Goal: Check status: Check status

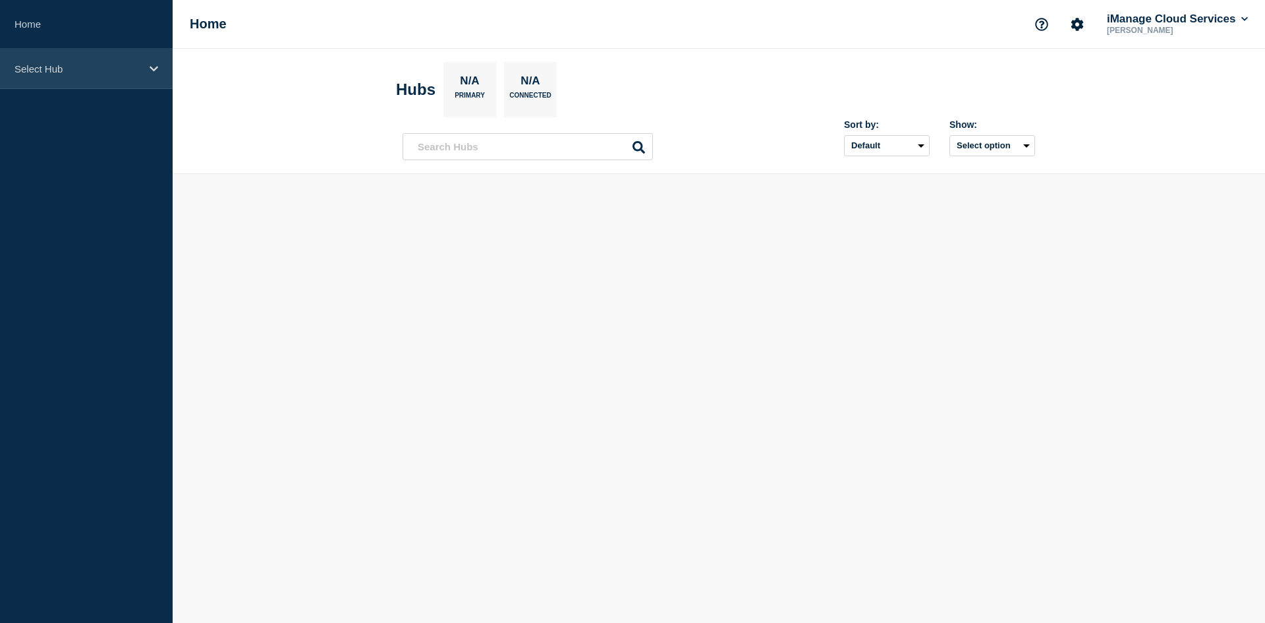
click at [122, 71] on p "Select Hub" at bounding box center [77, 68] width 126 height 11
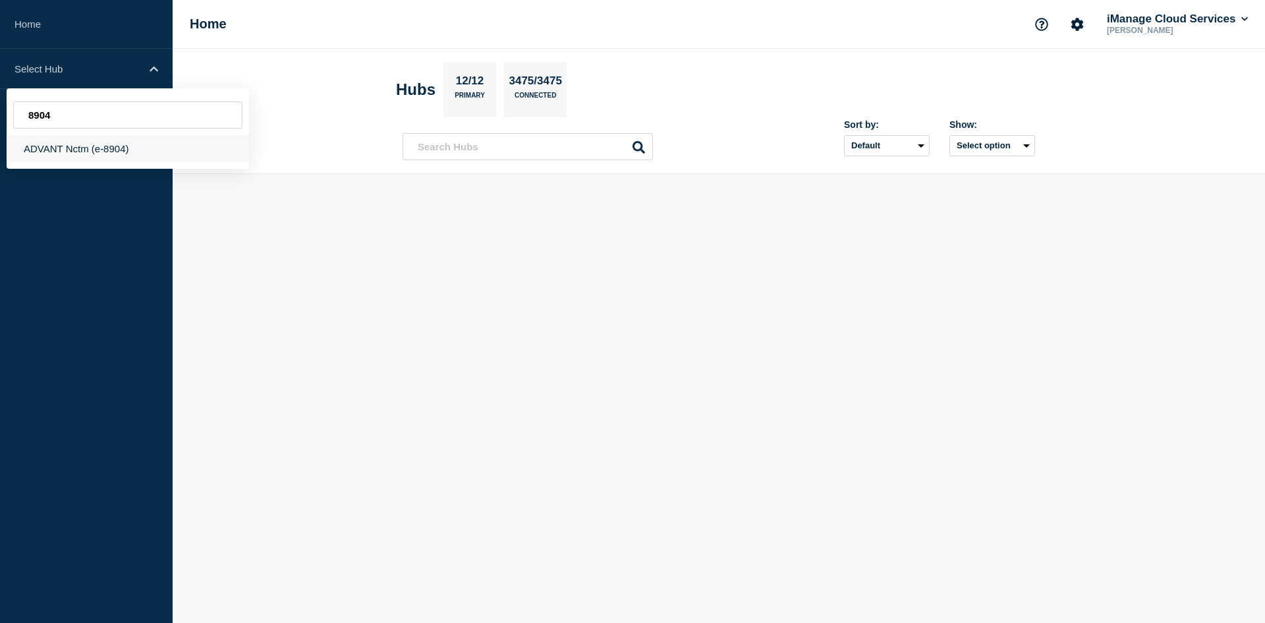
type input "8904"
click at [126, 157] on div "ADVANT Nctm (e-8904)" at bounding box center [128, 148] width 242 height 27
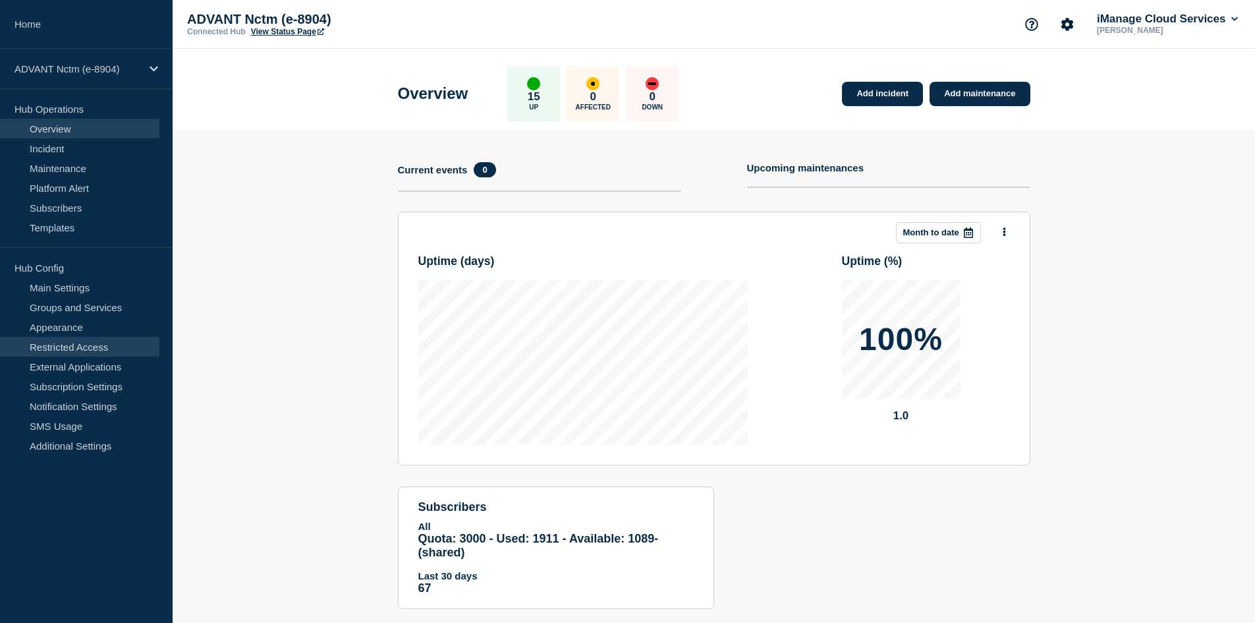
click at [104, 354] on link "Restricted Access" at bounding box center [79, 347] width 159 height 20
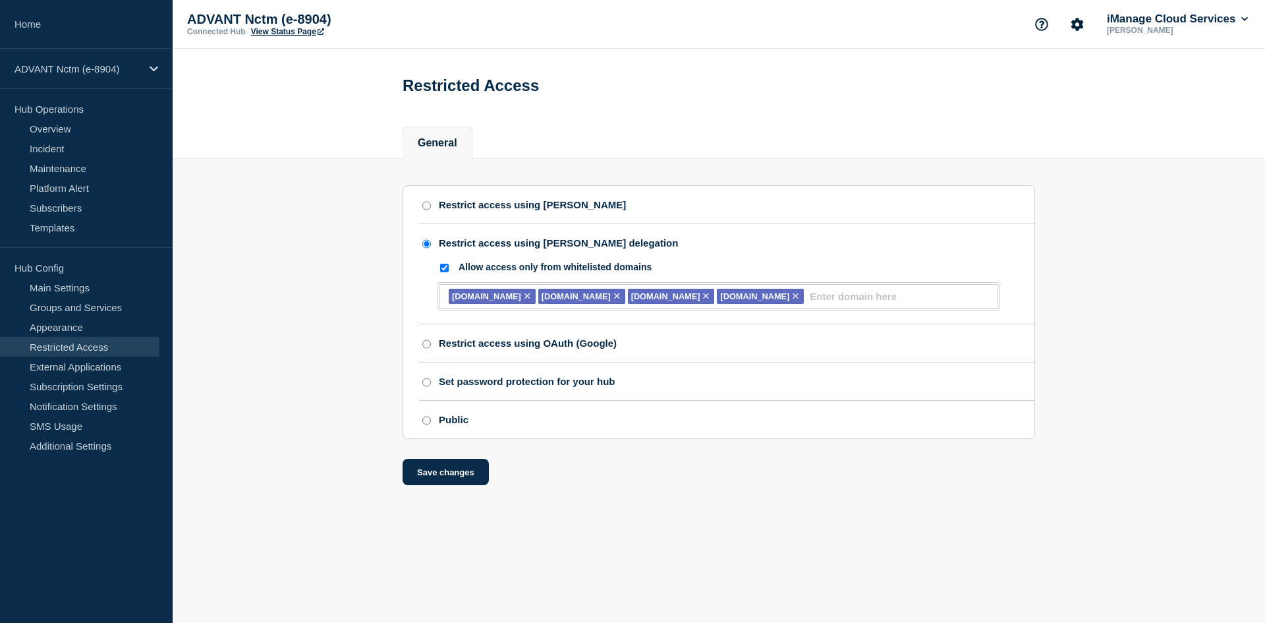
click at [291, 180] on section "Restrict access using [PERSON_NAME] Restrict access using [PERSON_NAME] delegat…" at bounding box center [719, 322] width 1092 height 327
click at [88, 41] on link "Home" at bounding box center [86, 24] width 173 height 49
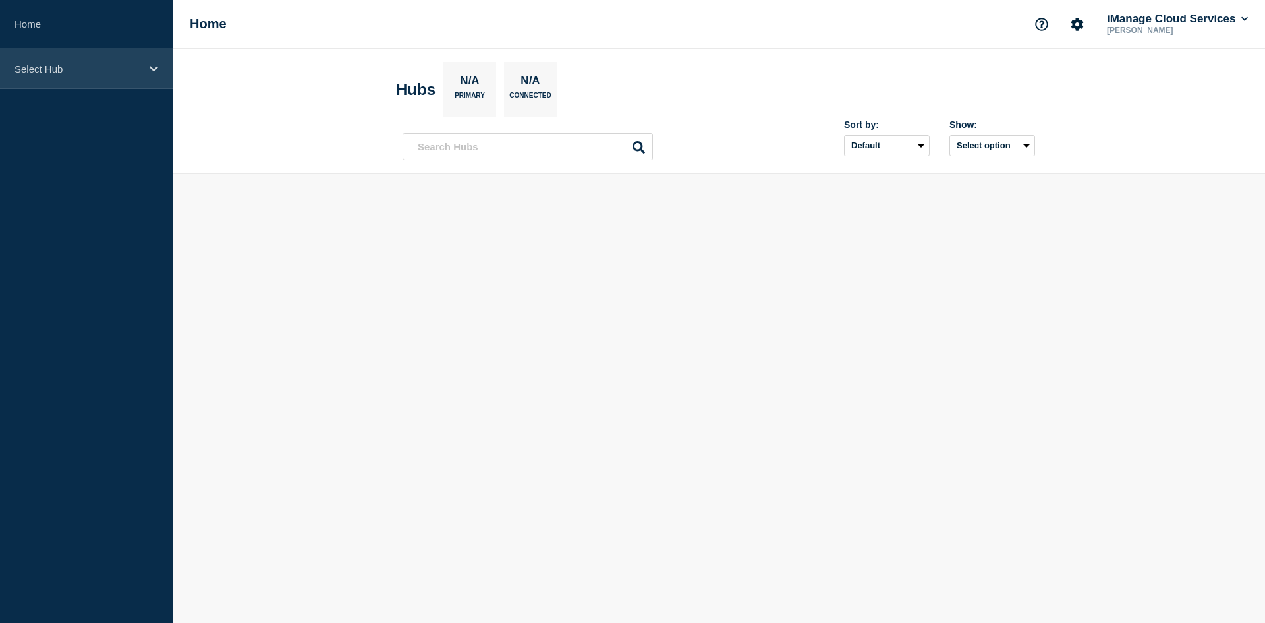
click at [103, 60] on div "Select Hub" at bounding box center [86, 69] width 173 height 40
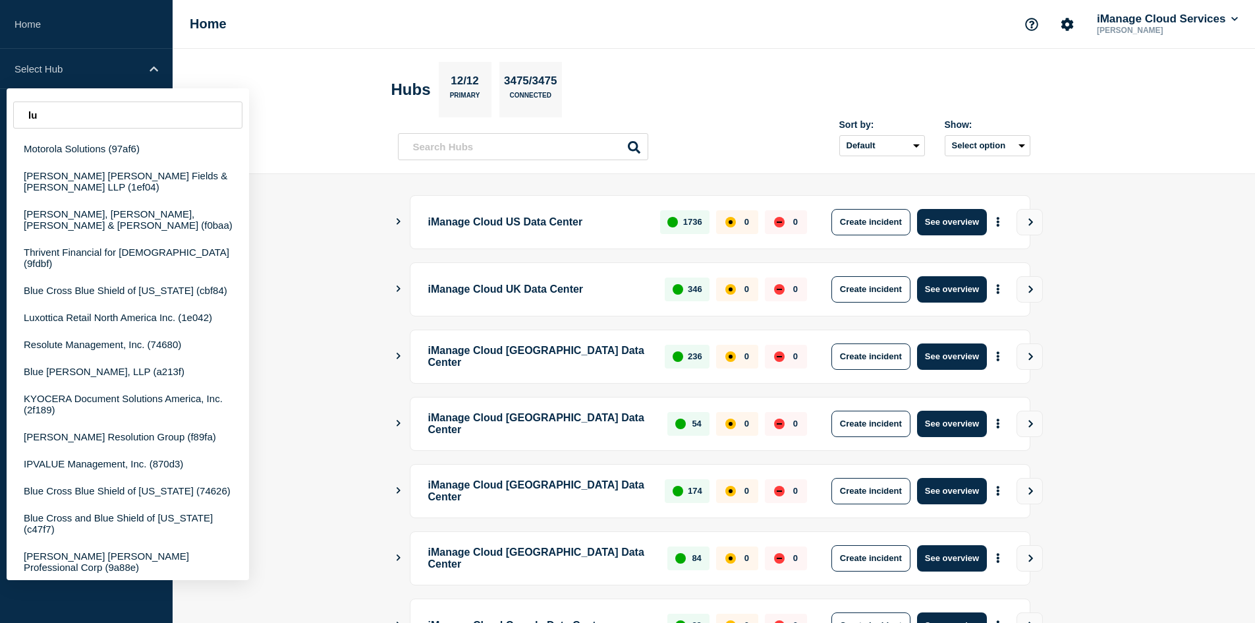
type input "l"
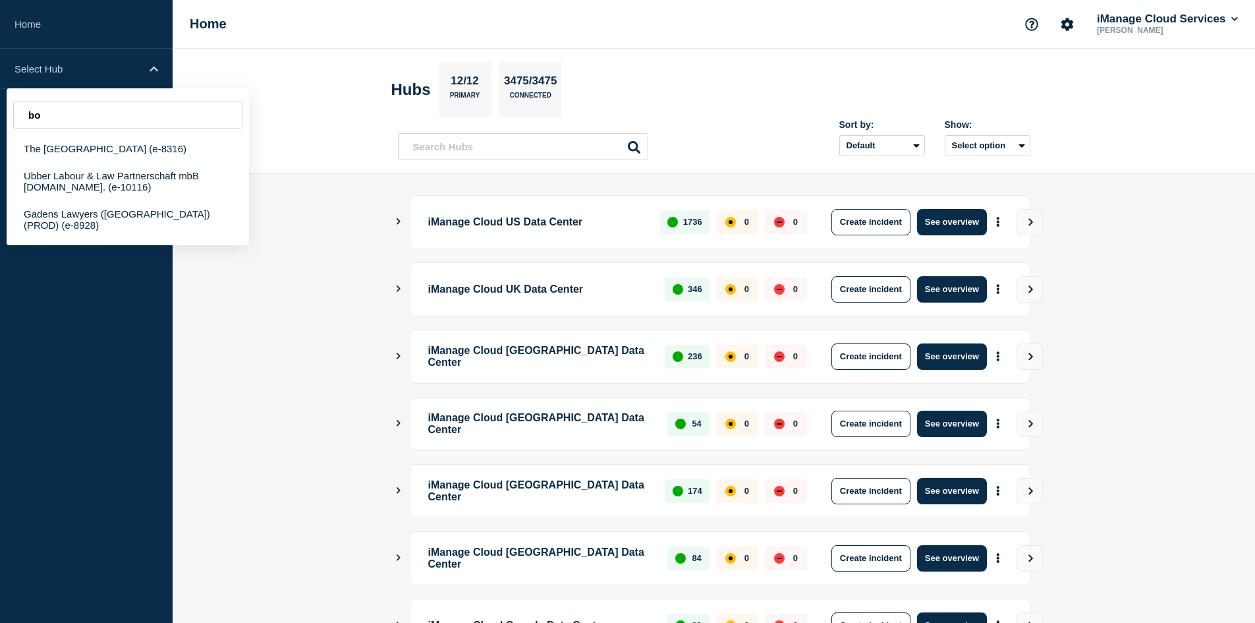
type input "b"
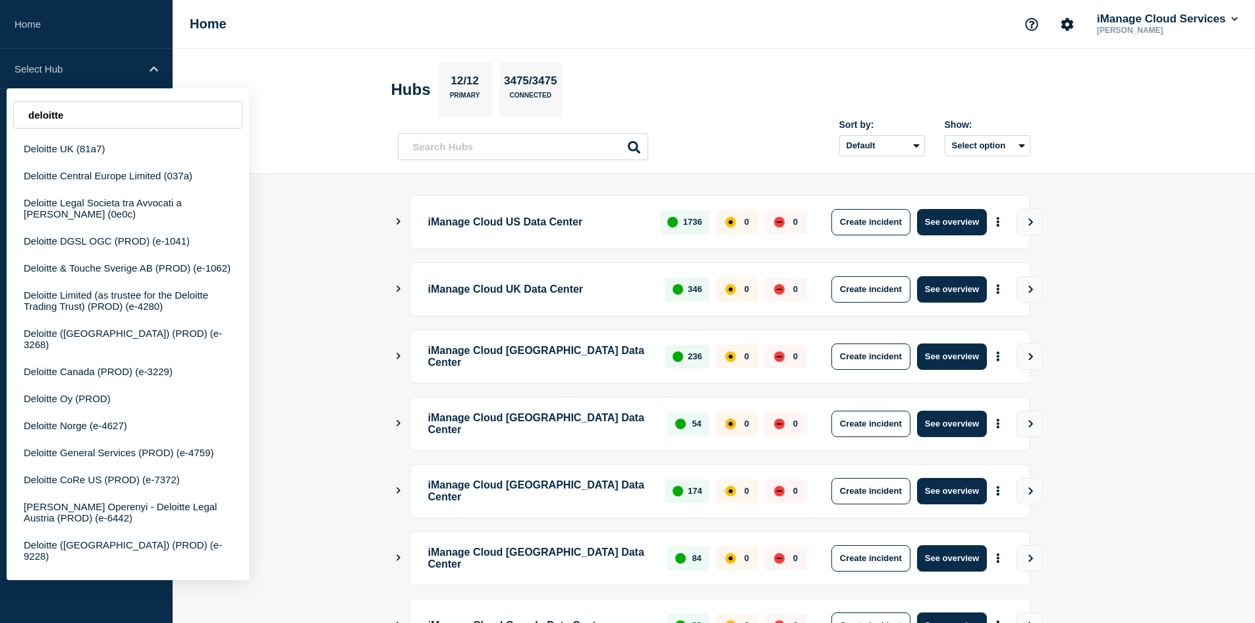
type input "deloitte"
click at [1095, 597] on main "iManage Cloud US Data Center 1736 0 0 Create incident See overview iManage Clou…" at bounding box center [714, 554] width 1082 height 760
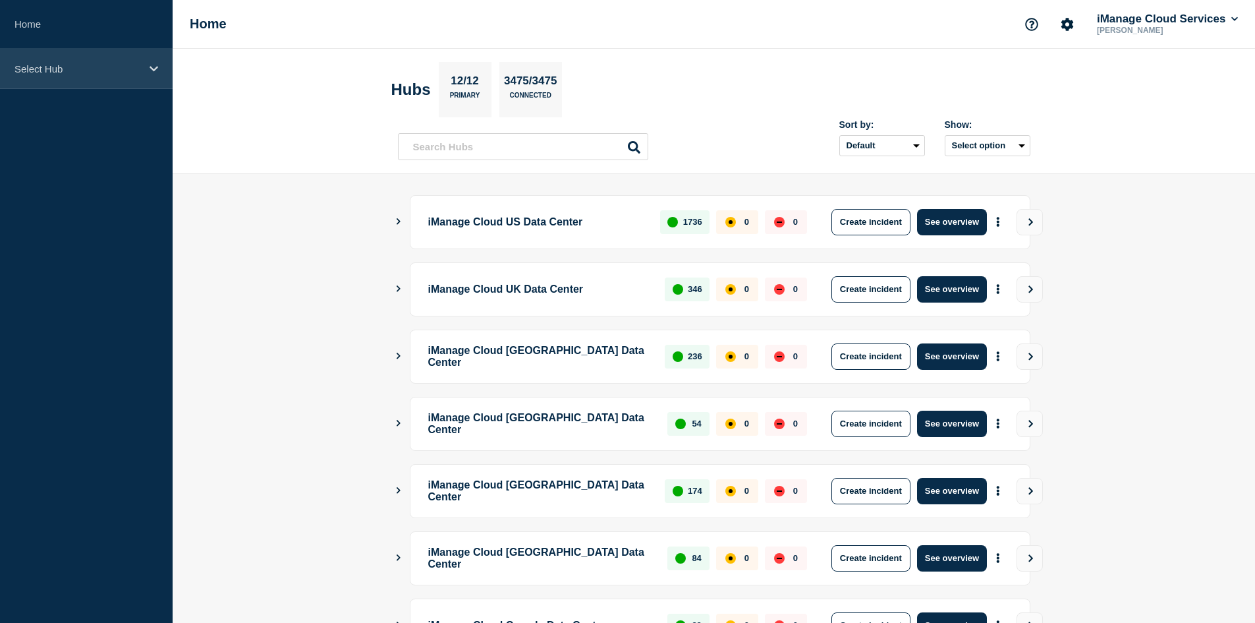
click at [129, 73] on p "Select Hub" at bounding box center [77, 68] width 126 height 11
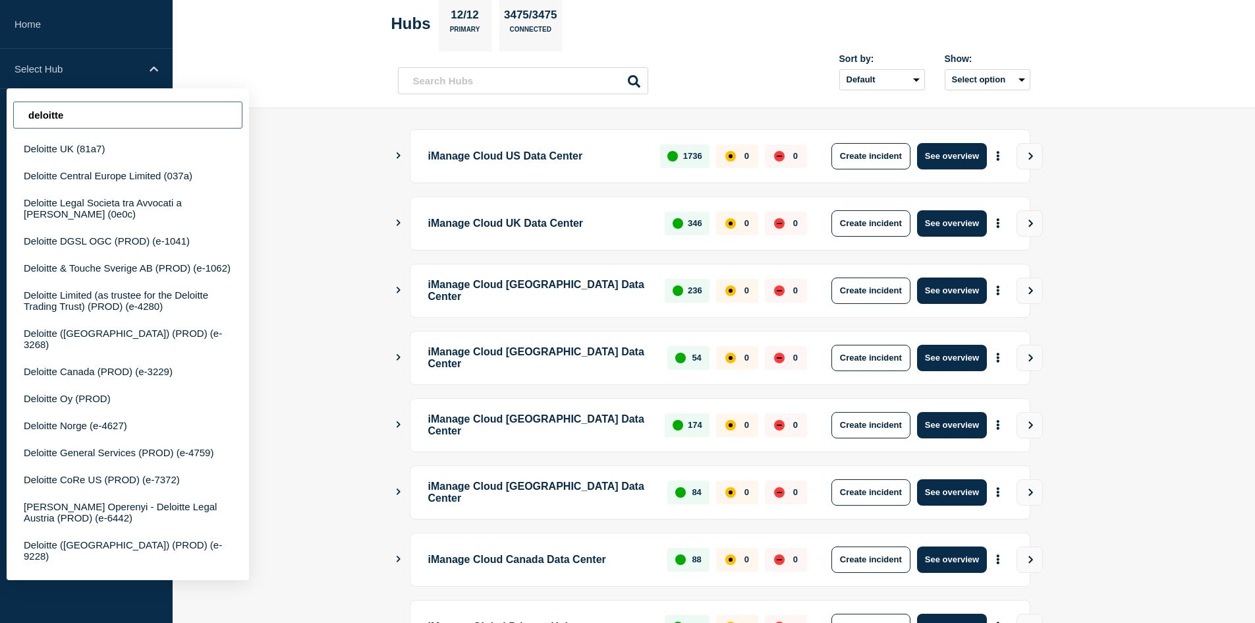
click at [130, 106] on input "deloitte" at bounding box center [127, 114] width 229 height 27
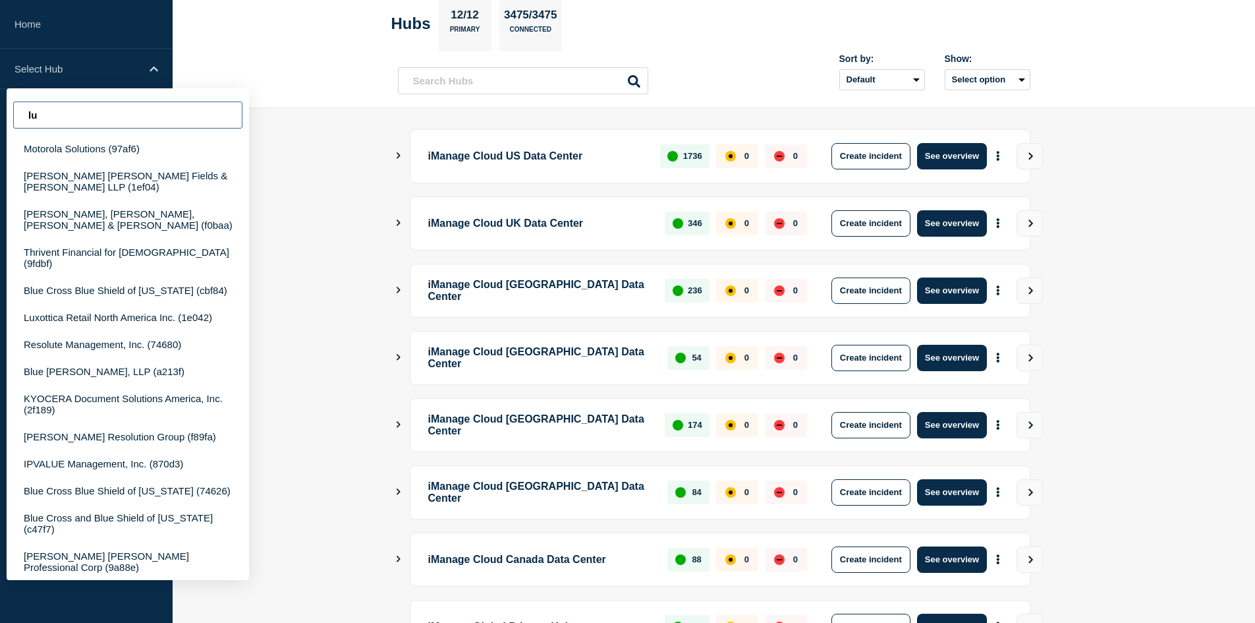
type input "l"
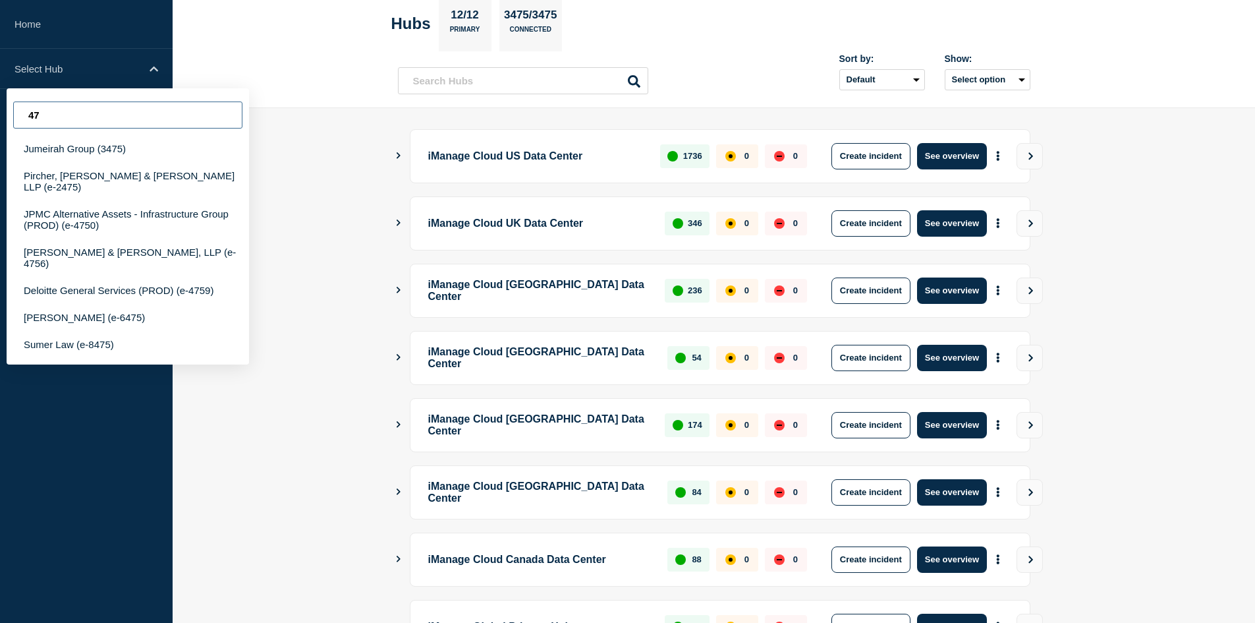
type input "4"
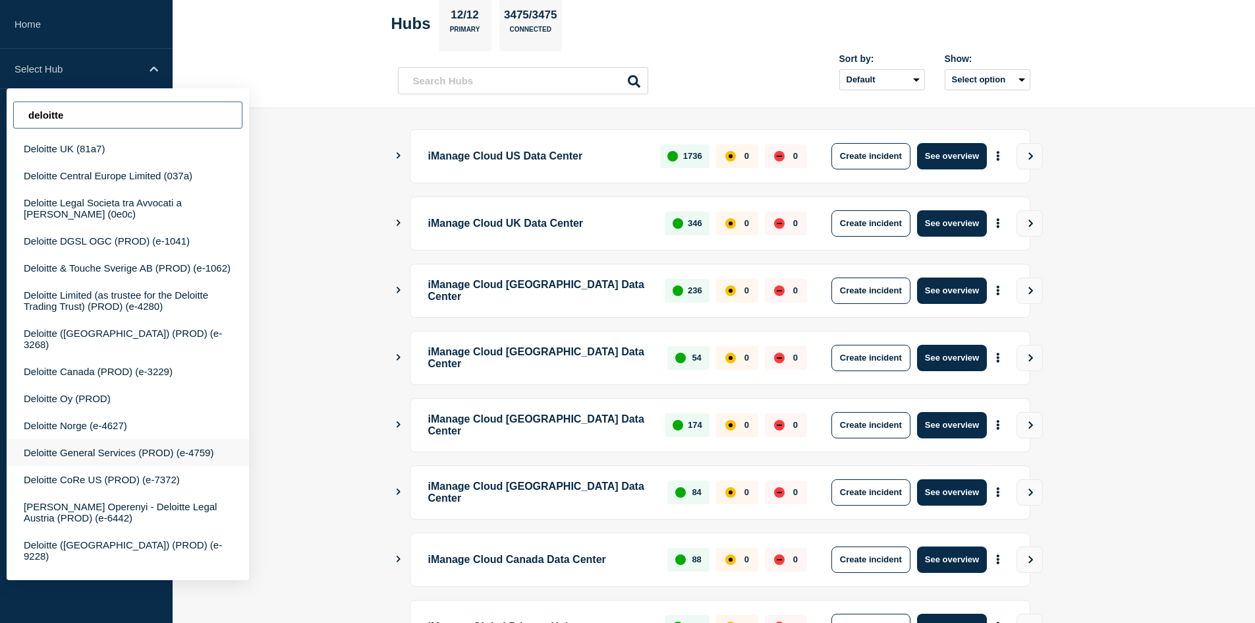
type input "deloitte"
click at [188, 439] on div "Deloitte General Services (PROD) (e-4759)" at bounding box center [128, 452] width 242 height 27
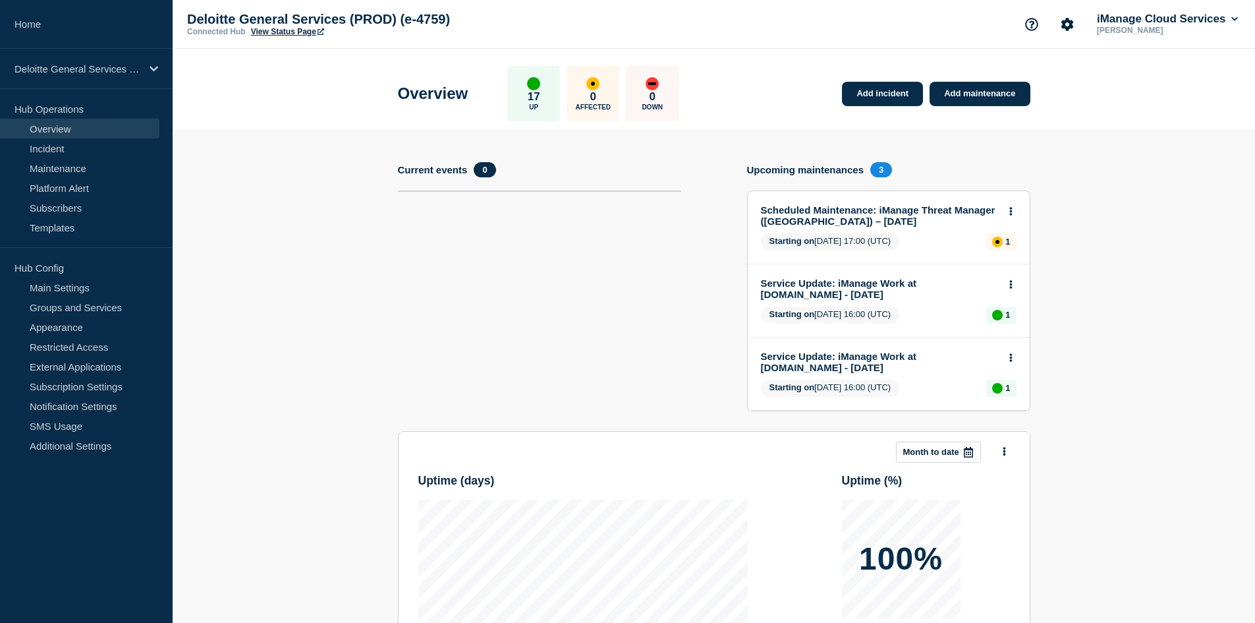
click at [272, 30] on link "View Status Page" at bounding box center [287, 31] width 73 height 9
click at [84, 69] on p "Deloitte General Services (PROD) (e-4759)" at bounding box center [77, 68] width 126 height 11
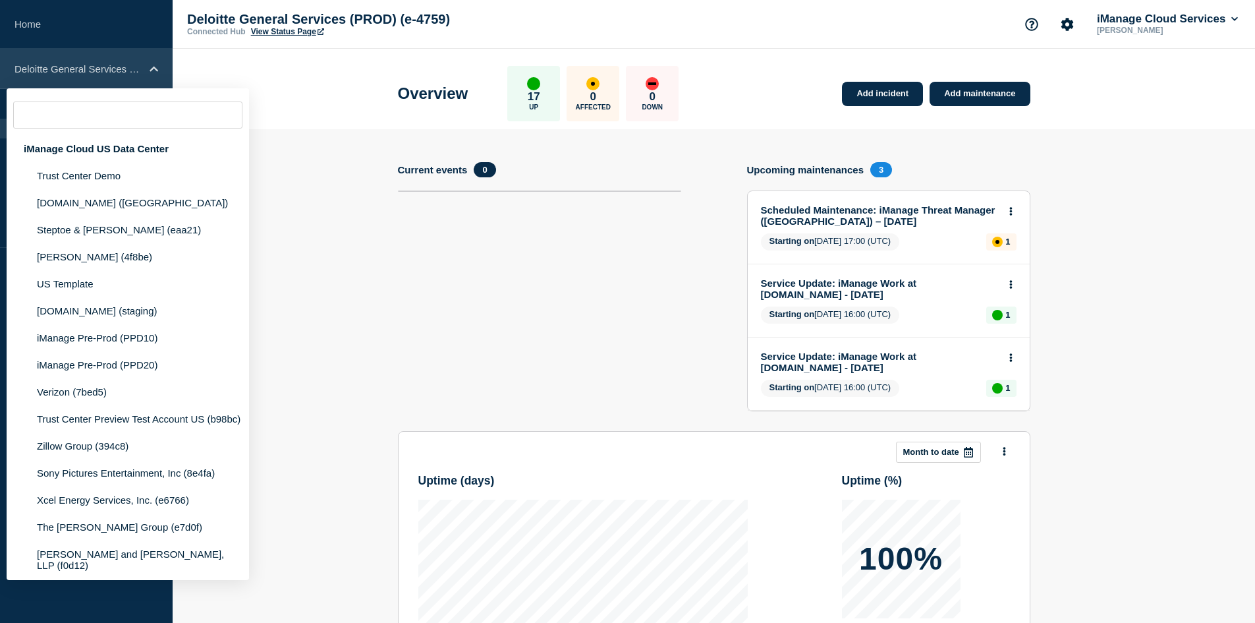
click at [74, 75] on div "Deloitte General Services (PROD) (e-4759)" at bounding box center [86, 69] width 173 height 40
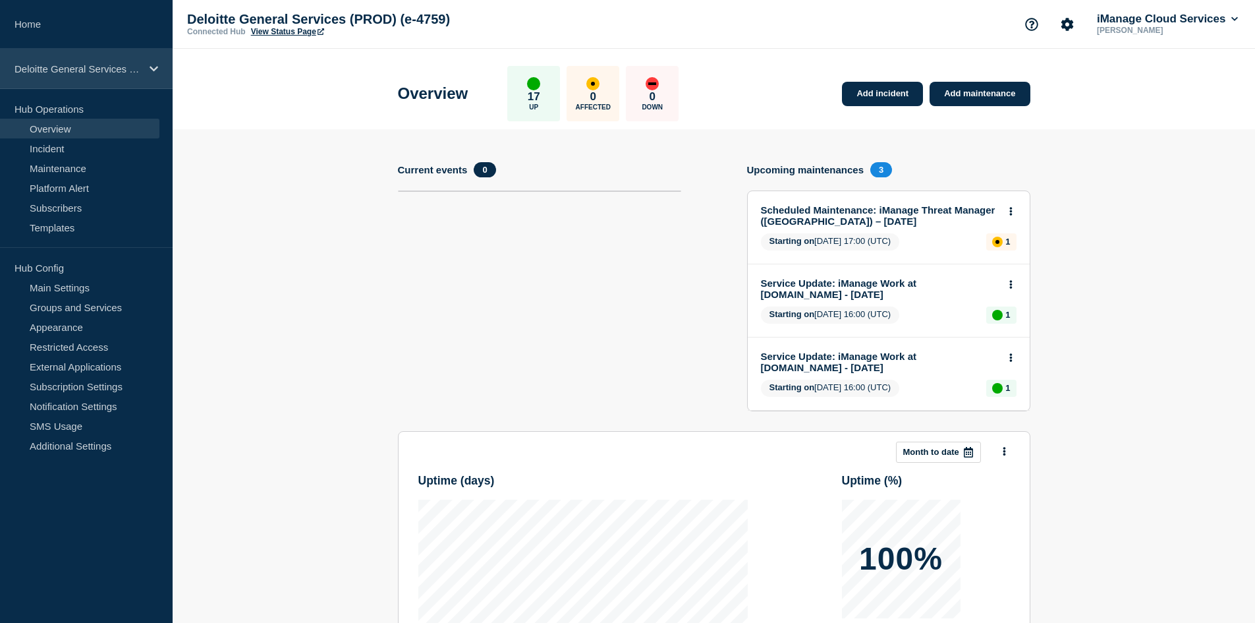
click at [76, 75] on div "Deloitte General Services (PROD) (e-4759)" at bounding box center [86, 69] width 173 height 40
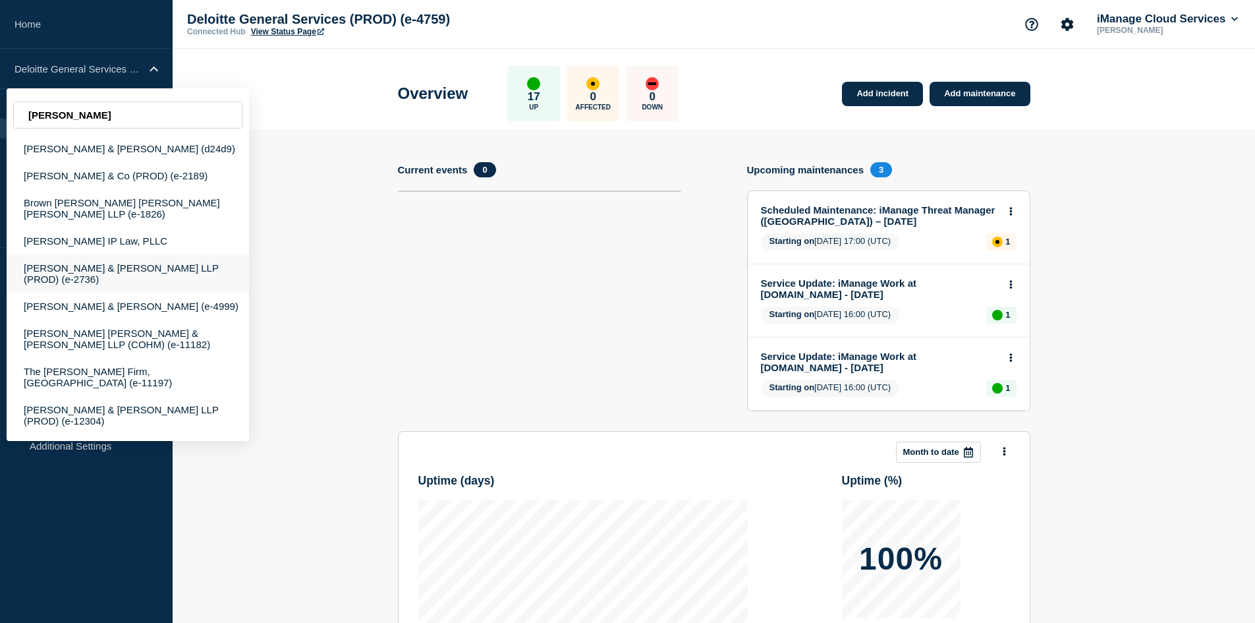
type input "[PERSON_NAME]"
click at [112, 254] on div "[PERSON_NAME] & [PERSON_NAME] LLP (PROD) (e-2736)" at bounding box center [128, 273] width 242 height 38
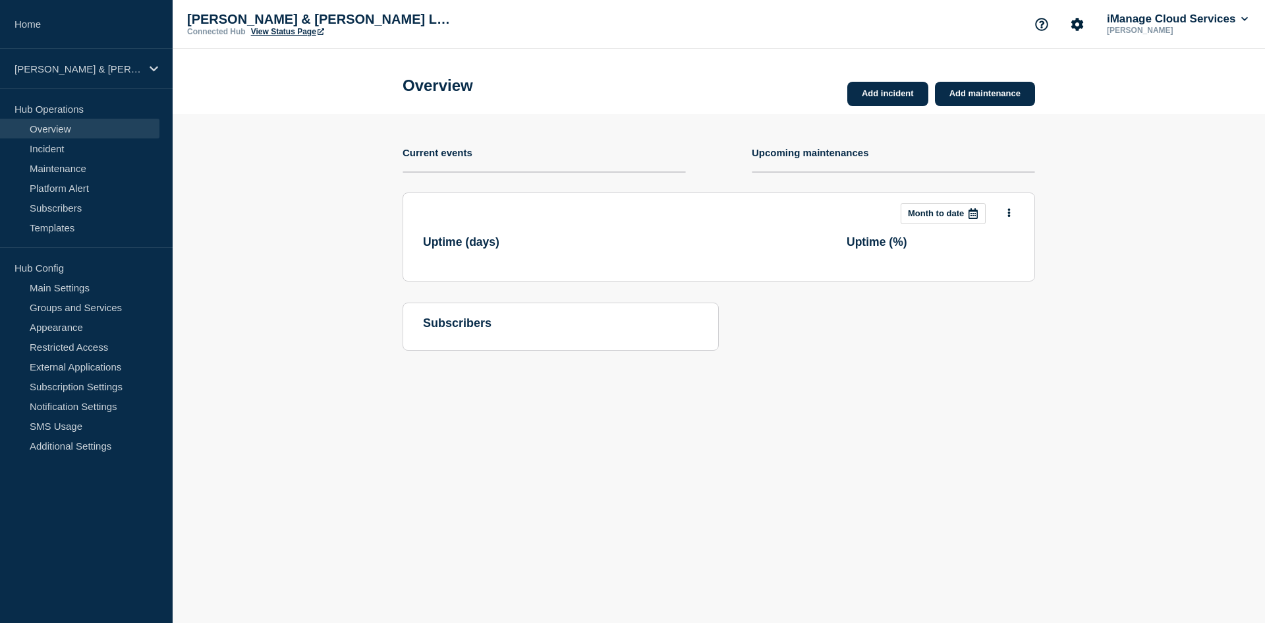
click at [284, 32] on link "View Status Page" at bounding box center [287, 31] width 73 height 9
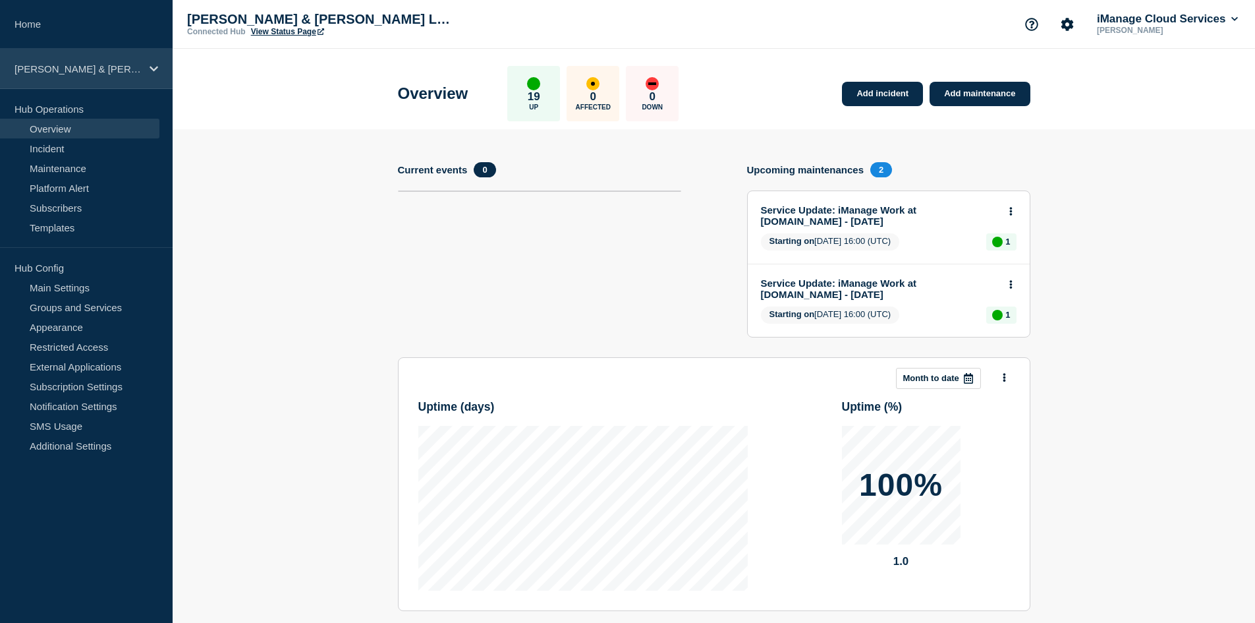
click at [53, 65] on p "[PERSON_NAME] & [PERSON_NAME] LLP (PROD) (e-2736)" at bounding box center [77, 68] width 126 height 11
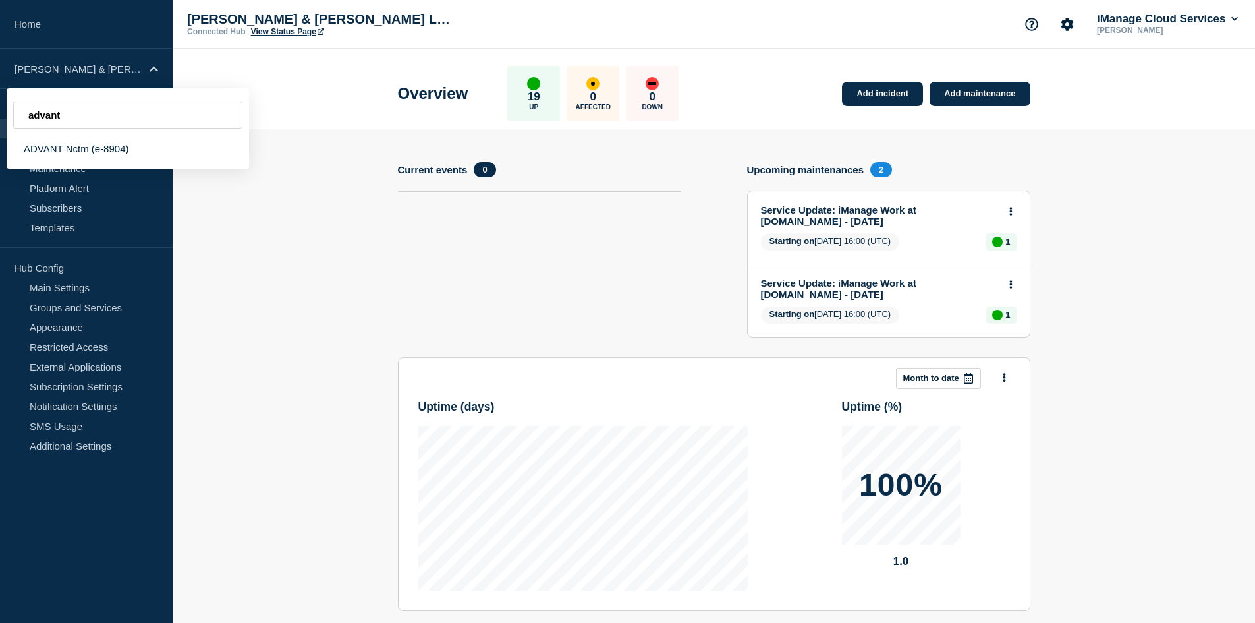
type input "advant"
click at [126, 166] on div "advant ADVANT Nctm (e-8904)" at bounding box center [128, 128] width 242 height 80
click at [126, 154] on div "ADVANT Nctm (e-8904)" at bounding box center [128, 148] width 242 height 27
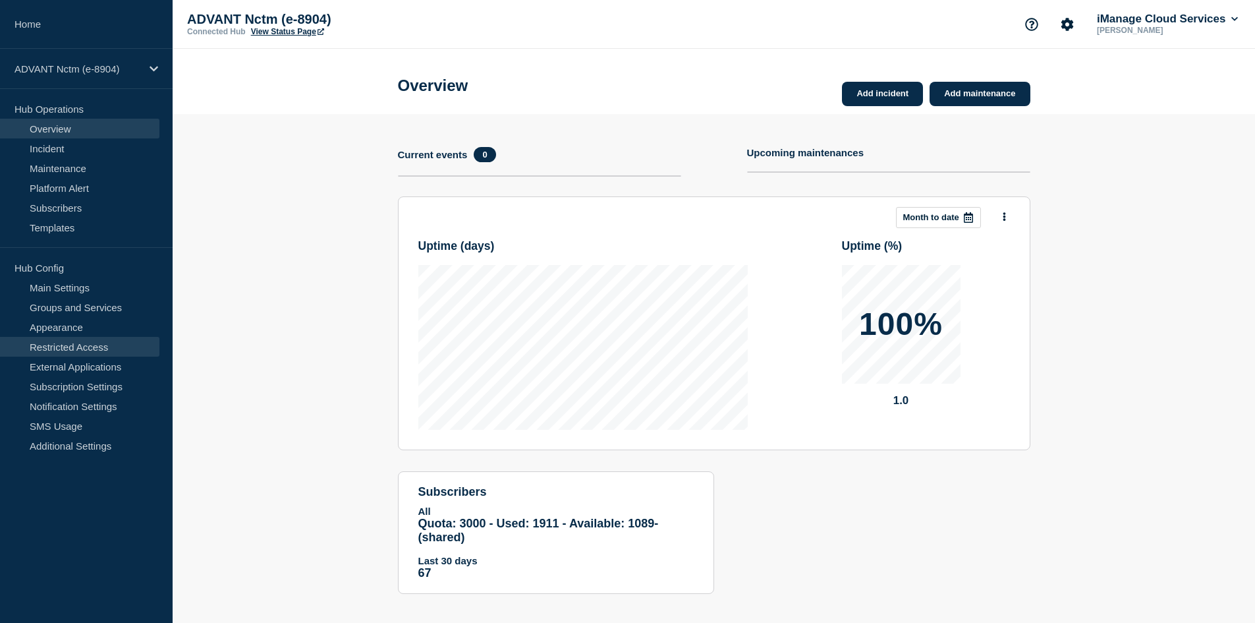
click at [103, 338] on link "Restricted Access" at bounding box center [79, 347] width 159 height 20
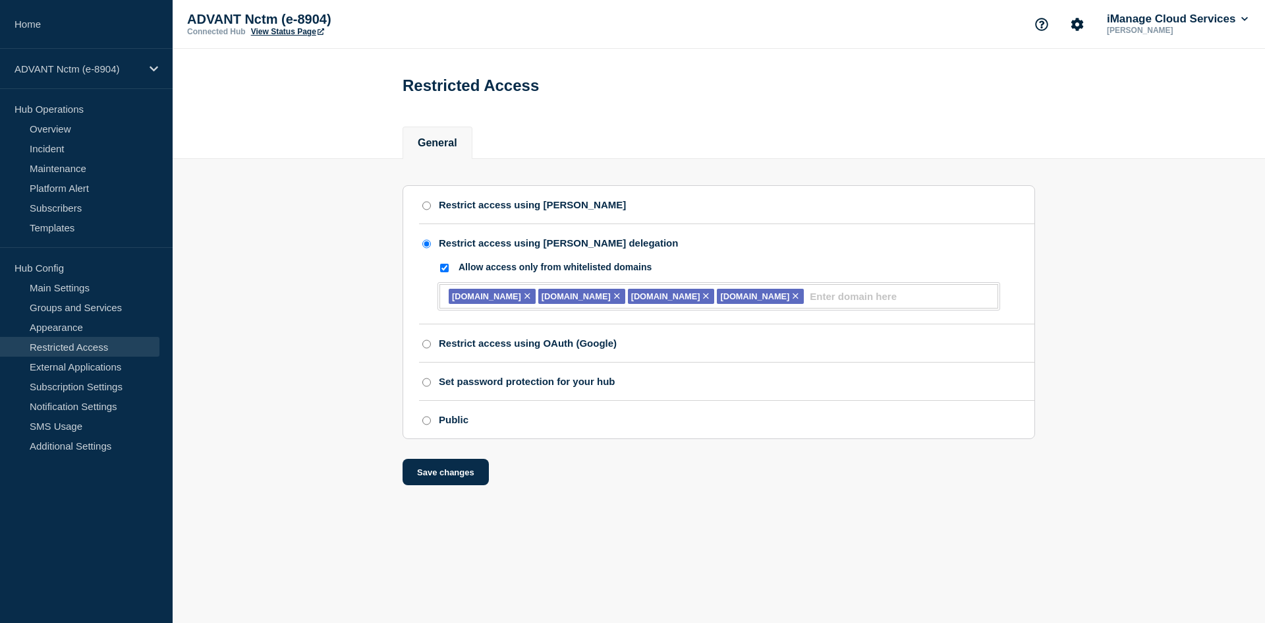
click at [289, 35] on link "View Status Page" at bounding box center [287, 31] width 73 height 9
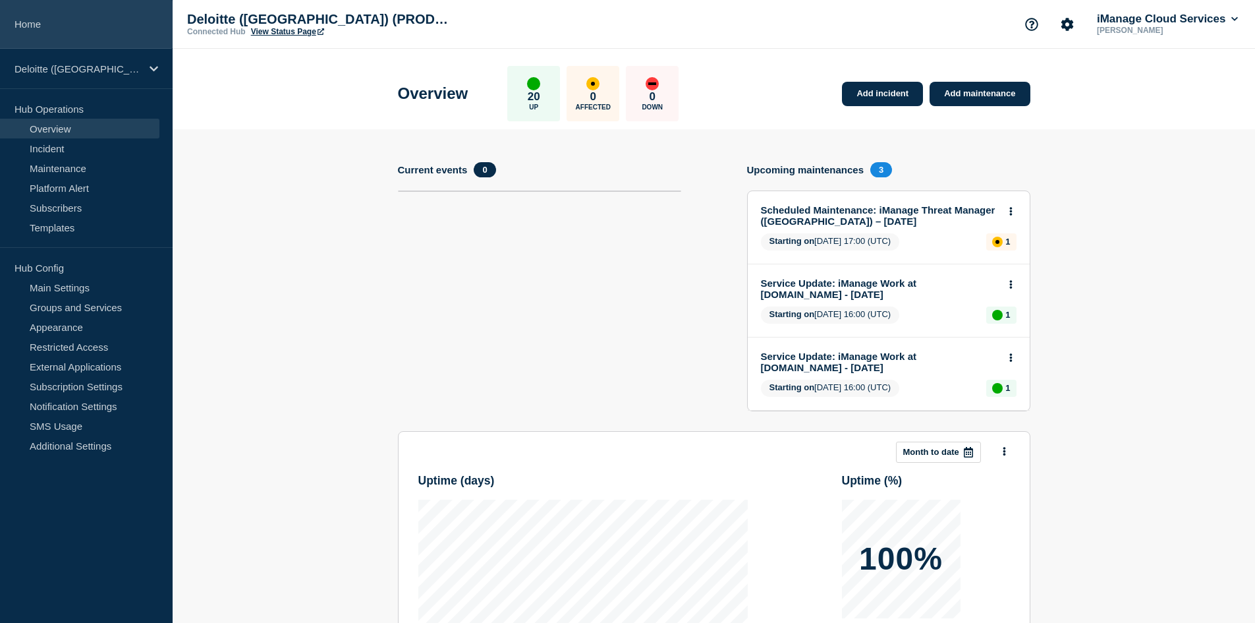
drag, startPoint x: 0, startPoint y: 0, endPoint x: 35, endPoint y: 40, distance: 52.7
click at [35, 40] on link "Home" at bounding box center [86, 24] width 173 height 49
